Goal: Task Accomplishment & Management: Complete application form

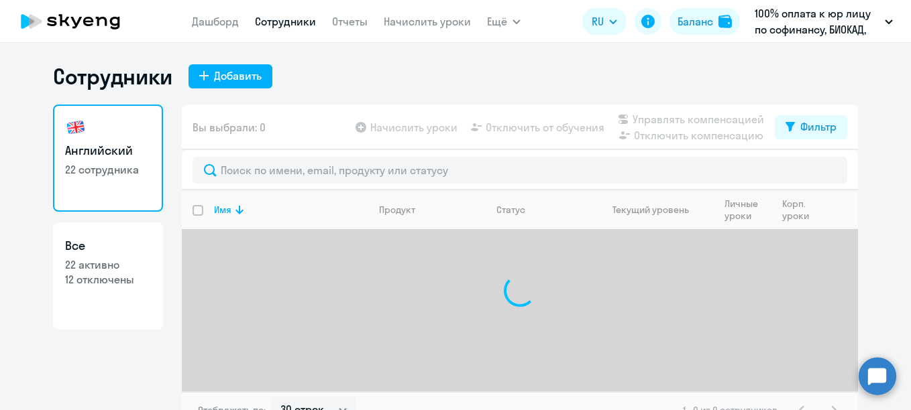
select select "30"
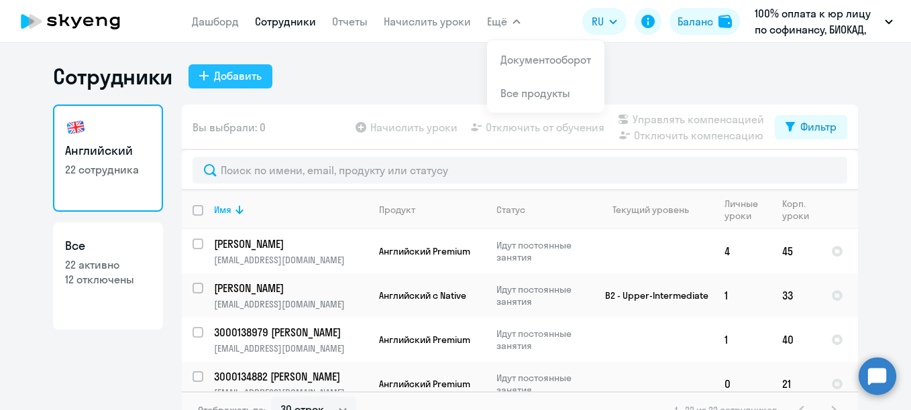
click at [237, 74] on div "Добавить" at bounding box center [238, 76] width 48 height 16
select select "english_adult_not_native_speaker_premium"
select select "3"
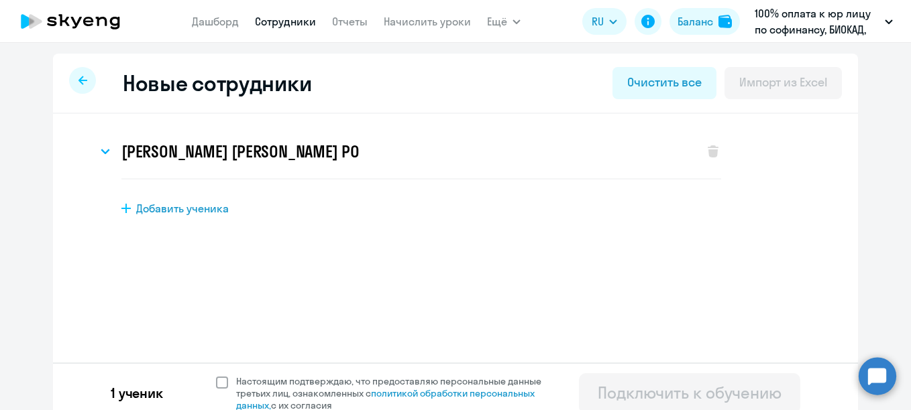
click at [352, 381] on span "Настоящим подтверждаю, что предоставляю персональные данные третьих лиц, ознако…" at bounding box center [396, 394] width 321 height 36
click at [216, 376] on input "Настоящим подтверждаю, что предоставляю персональные данные третьих лиц, ознако…" at bounding box center [215, 375] width 1 height 1
checkbox input "true"
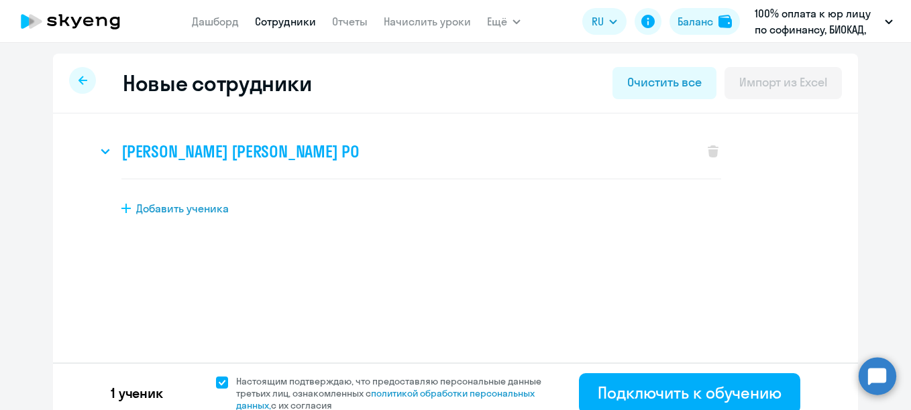
click at [359, 150] on h3 "[PERSON_NAME] [PERSON_NAME] РО" at bounding box center [240, 151] width 238 height 21
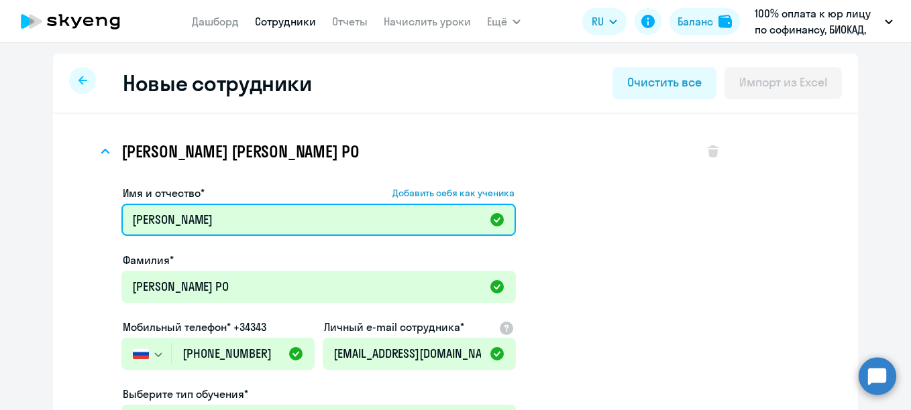
drag, startPoint x: 189, startPoint y: 217, endPoint x: 117, endPoint y: 197, distance: 75.0
click at [121, 197] on div "Имя и отчество* Добавить себя как ученика [PERSON_NAME]" at bounding box center [318, 213] width 394 height 56
type input "[PERSON_NAME]"
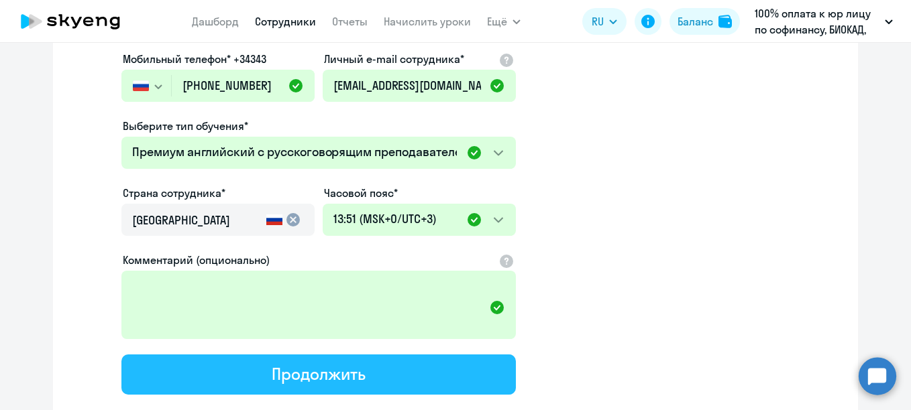
click at [422, 367] on button "Продолжить" at bounding box center [318, 375] width 394 height 40
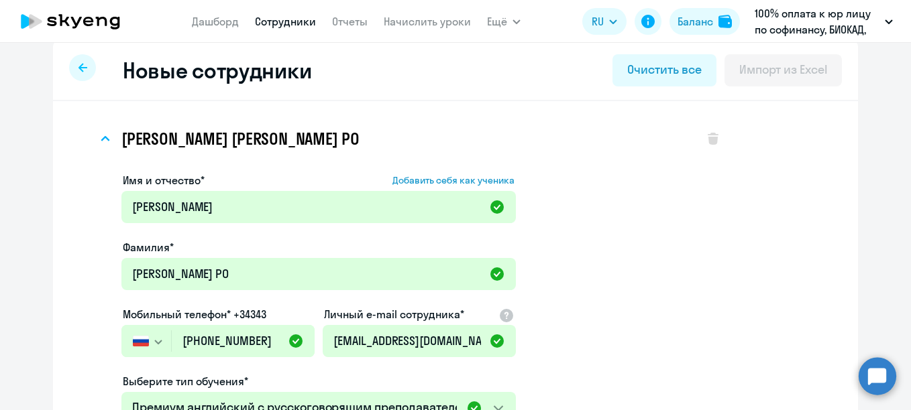
select select "english_adult_not_native_speaker_premium"
select select "3"
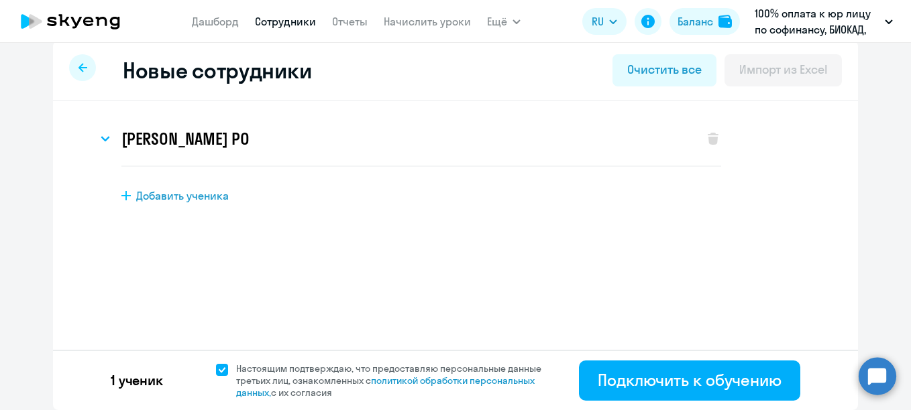
click at [571, 382] on div "1 ученик Настоящим подтверждаю, что предоставляю персональные данные третьих ли…" at bounding box center [455, 380] width 805 height 60
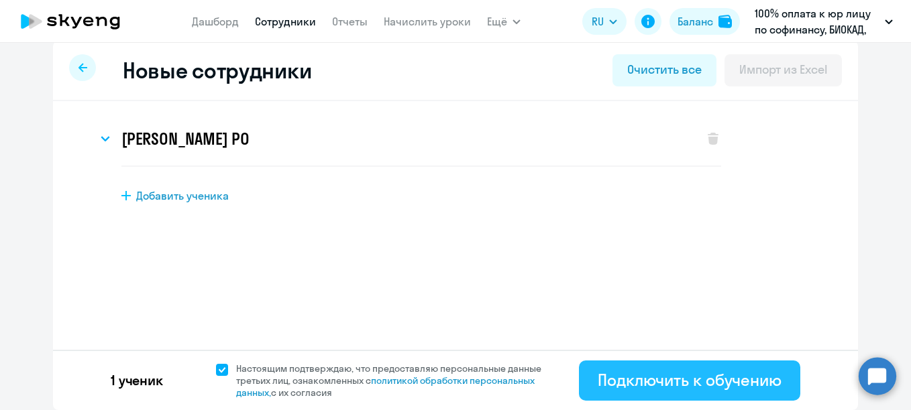
click at [597, 379] on div "Подключить к обучению" at bounding box center [689, 379] width 184 height 21
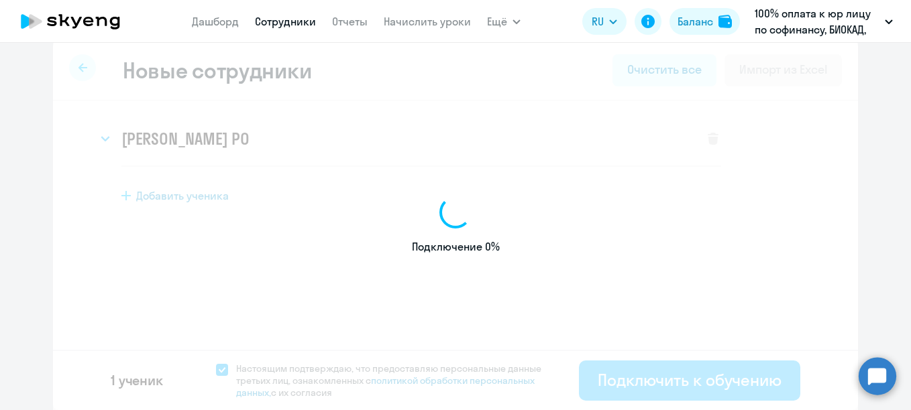
select select "english_adult_not_native_speaker_premium"
select select "3"
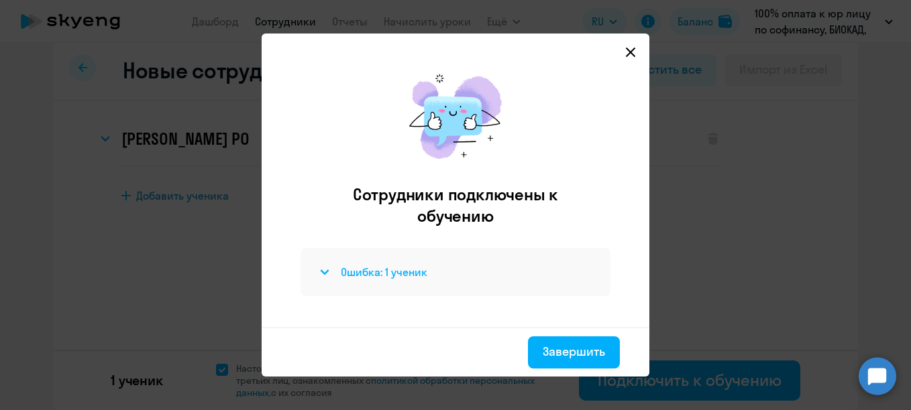
click at [413, 272] on h4 "Ошибка: 1 ученик" at bounding box center [384, 272] width 87 height 15
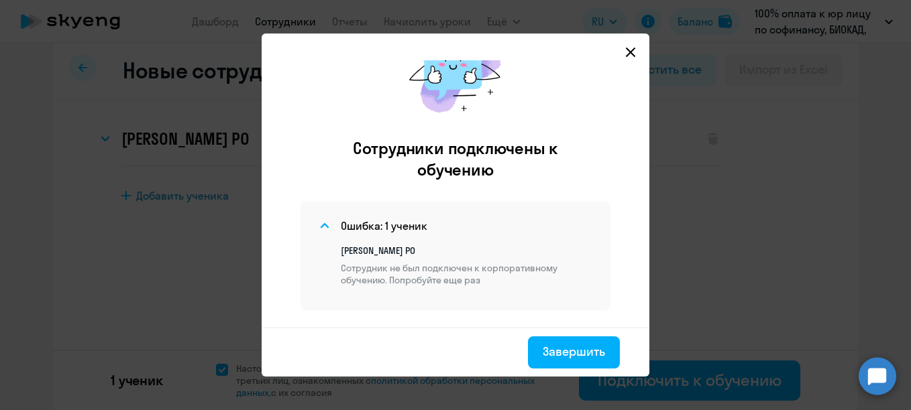
scroll to position [67, 0]
